Goal: Transaction & Acquisition: Purchase product/service

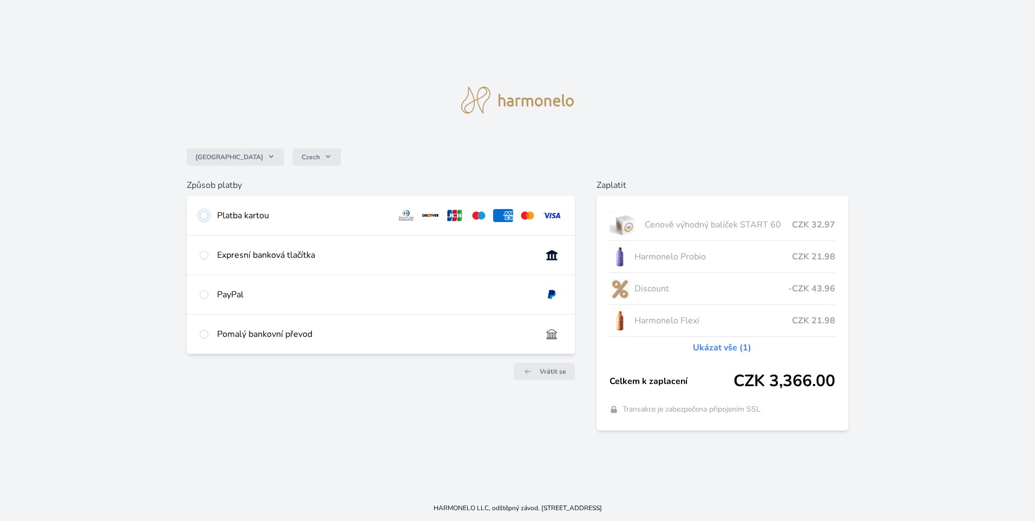
drag, startPoint x: 205, startPoint y: 216, endPoint x: 141, endPoint y: 228, distance: 65.1
click at [141, 228] on div "Česko Czech Způsob platby Platba kartou Číslo karty <p>Your browser does not su…" at bounding box center [517, 247] width 1035 height 495
click at [203, 216] on input "radio" at bounding box center [204, 215] width 9 height 9
radio input "true"
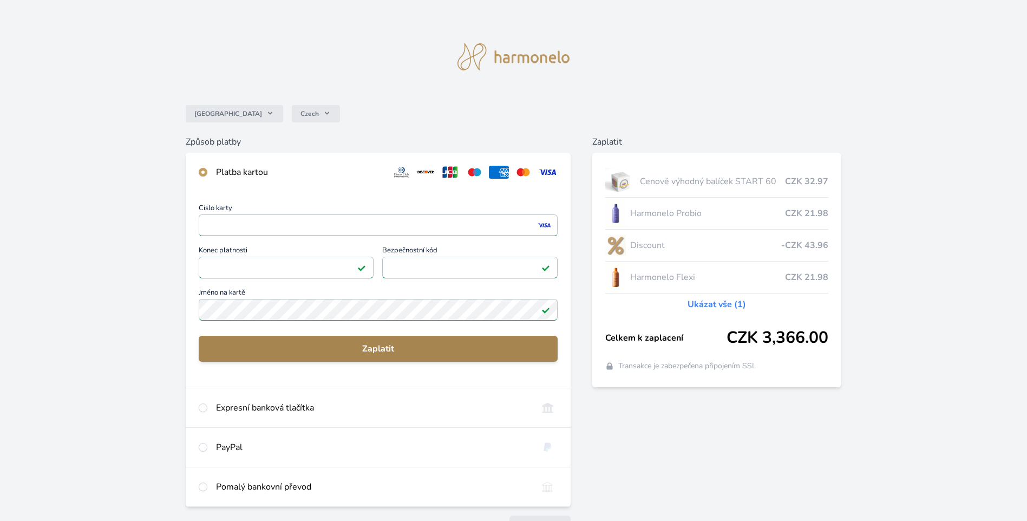
click at [374, 347] on span "Zaplatit" at bounding box center [378, 348] width 342 height 13
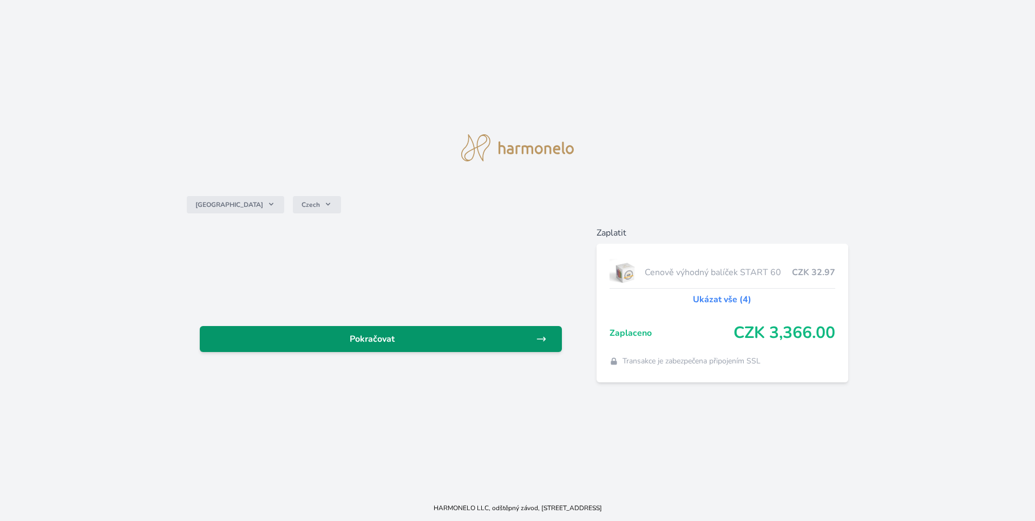
click at [369, 340] on span "Pokračovat" at bounding box center [372, 339] width 328 height 13
